Goal: Task Accomplishment & Management: Complete application form

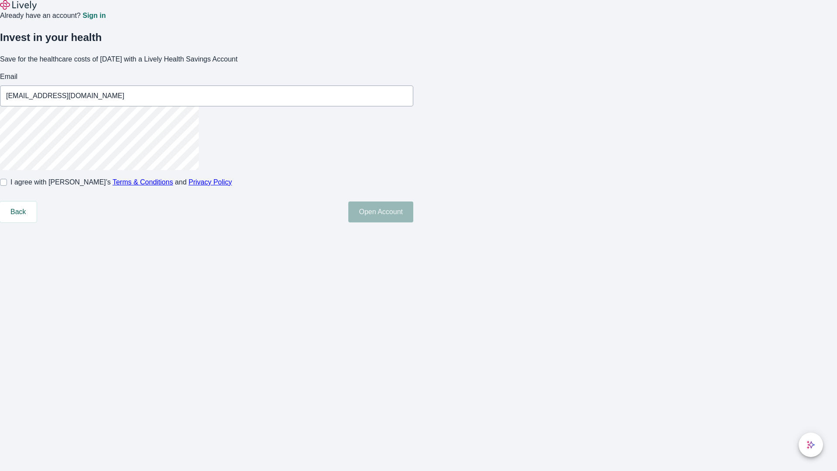
click at [7, 186] on input "I agree with Lively’s Terms & Conditions and Privacy Policy" at bounding box center [3, 182] width 7 height 7
checkbox input "true"
click at [413, 222] on button "Open Account" at bounding box center [380, 211] width 65 height 21
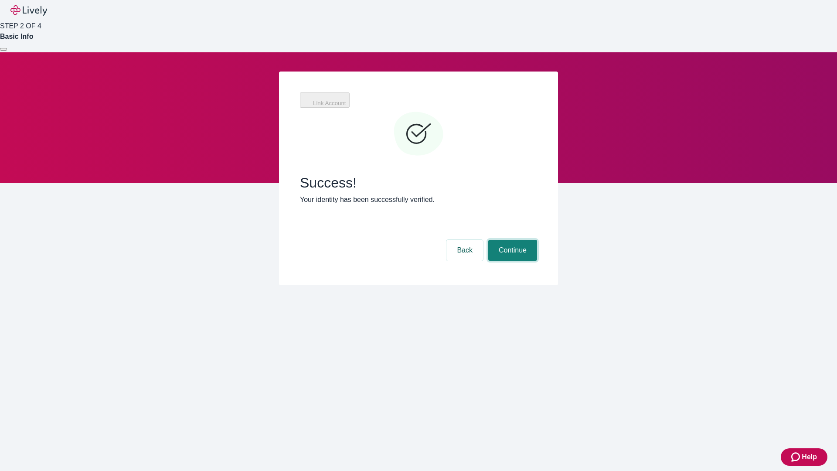
click at [511, 240] on button "Continue" at bounding box center [512, 250] width 49 height 21
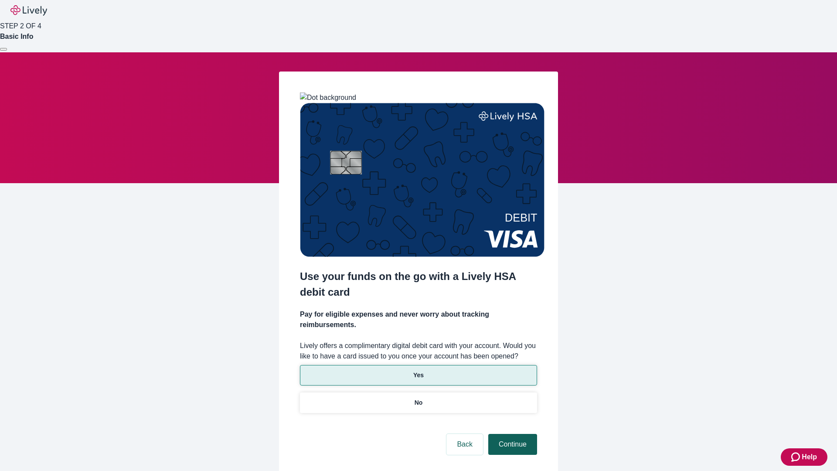
click at [418, 370] on p "Yes" at bounding box center [418, 374] width 10 height 9
click at [511, 434] on button "Continue" at bounding box center [512, 444] width 49 height 21
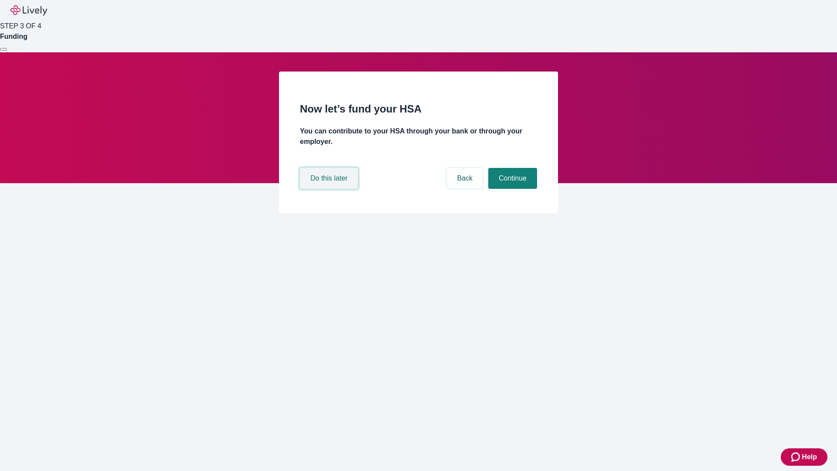
click at [330, 189] on button "Do this later" at bounding box center [329, 178] width 58 height 21
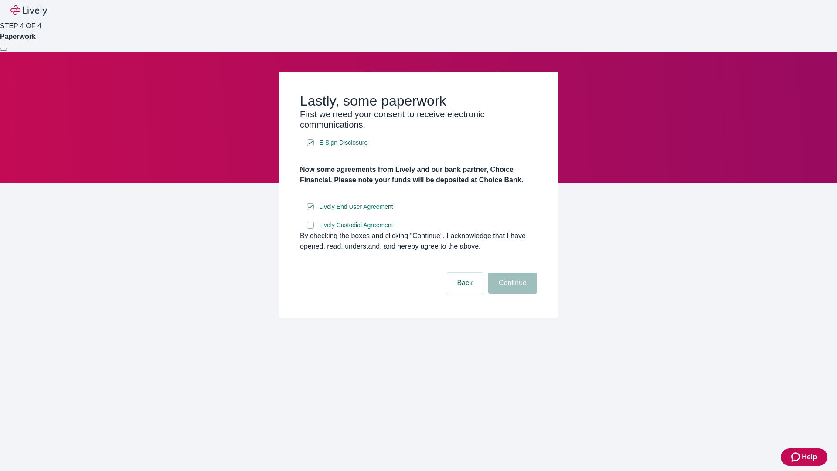
click at [310, 228] on input "Lively Custodial Agreement" at bounding box center [310, 224] width 7 height 7
checkbox input "true"
click at [511, 293] on button "Continue" at bounding box center [512, 282] width 49 height 21
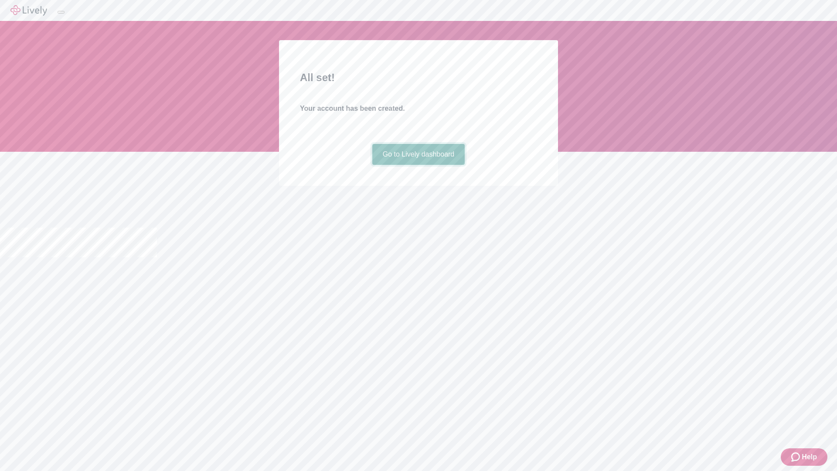
click at [418, 165] on link "Go to Lively dashboard" at bounding box center [418, 154] width 93 height 21
